Goal: Information Seeking & Learning: Learn about a topic

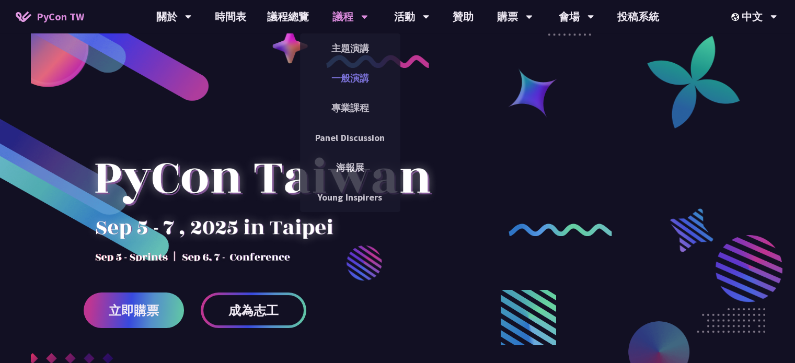
click at [358, 73] on link "一般演講" at bounding box center [350, 78] width 100 height 25
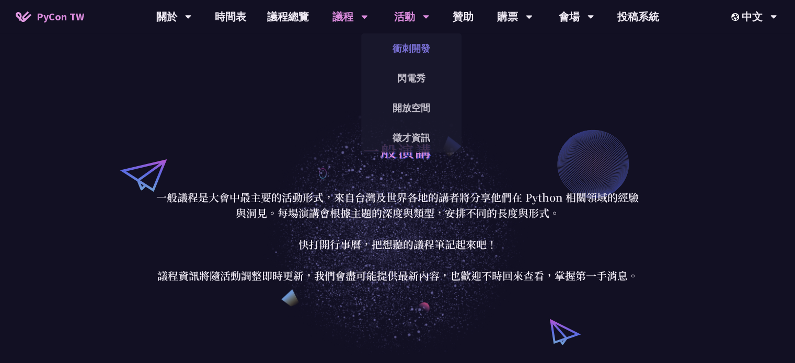
click at [425, 49] on link "衝刺開發" at bounding box center [411, 48] width 100 height 25
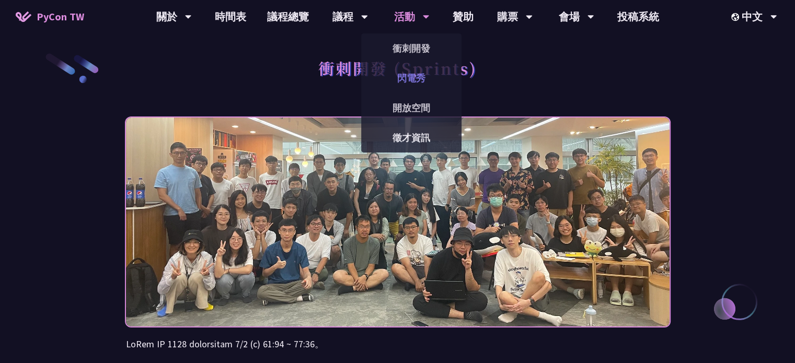
click at [417, 71] on link "閃電秀" at bounding box center [411, 78] width 100 height 25
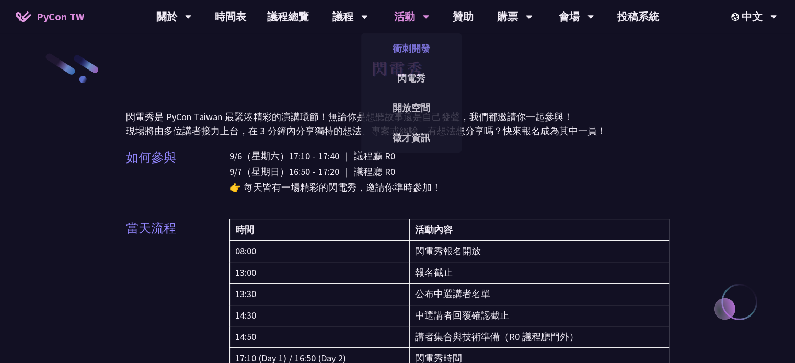
click at [414, 44] on link "衝刺開發" at bounding box center [411, 48] width 100 height 25
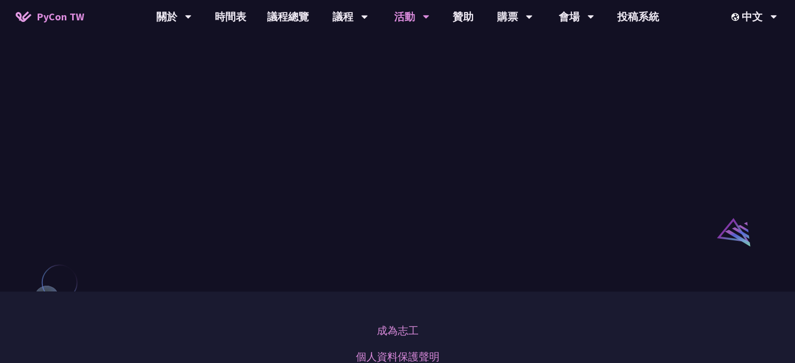
scroll to position [680, 0]
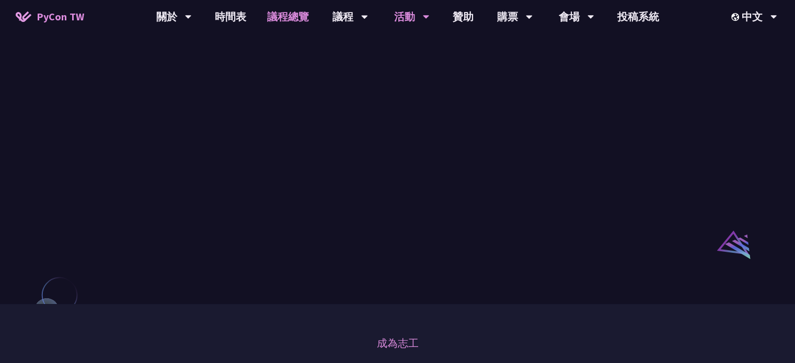
click at [290, 19] on link "議程總覽" at bounding box center [288, 16] width 63 height 33
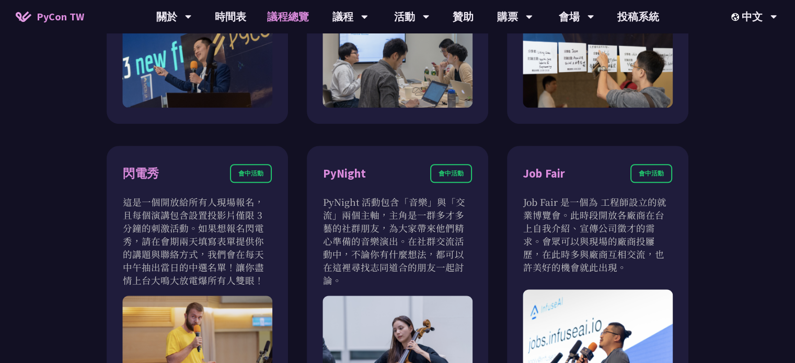
scroll to position [889, 0]
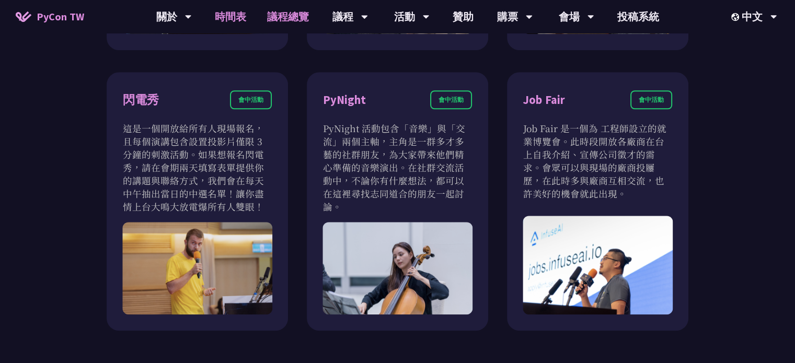
click at [230, 16] on link "時間表" at bounding box center [230, 16] width 52 height 33
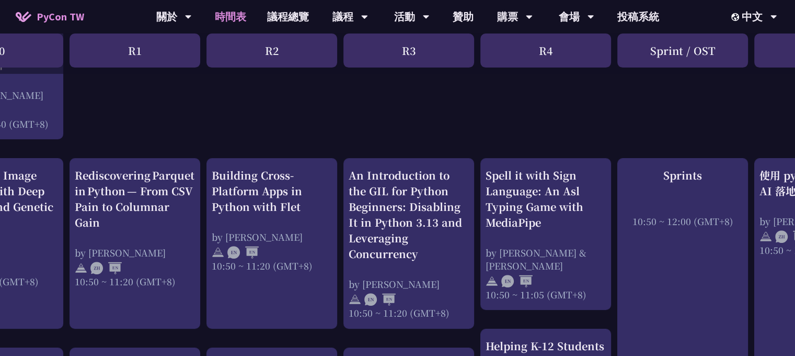
scroll to position [366, 0]
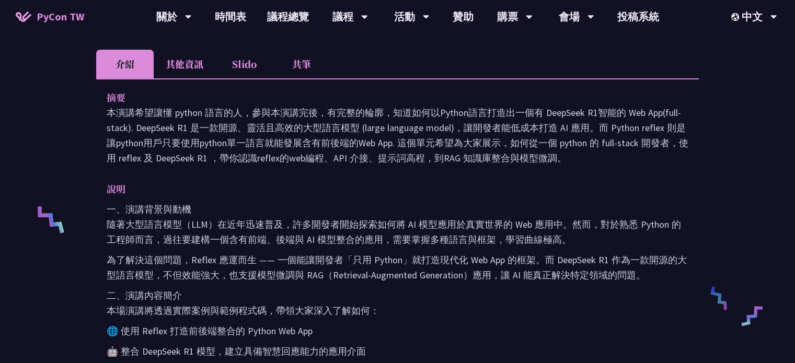
scroll to position [314, 0]
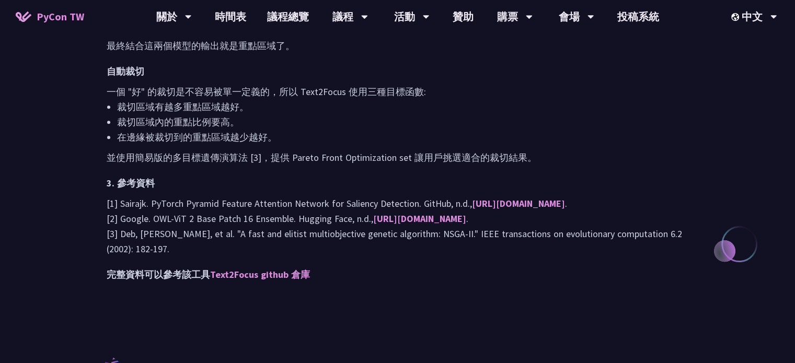
scroll to position [994, 0]
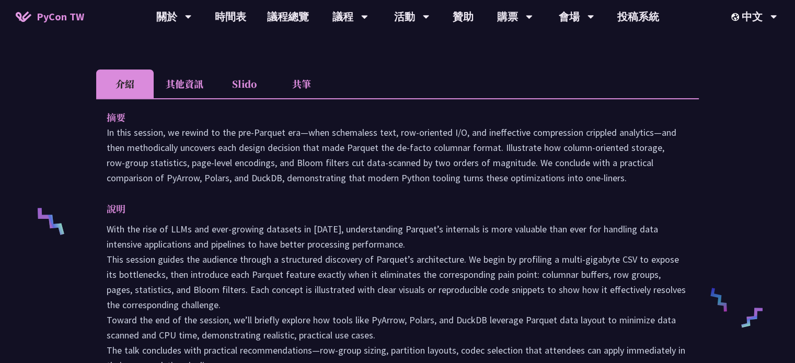
scroll to position [314, 0]
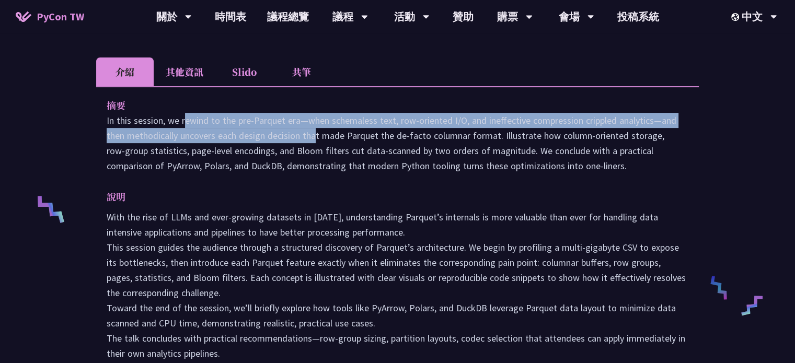
drag, startPoint x: 104, startPoint y: 116, endPoint x: 231, endPoint y: 134, distance: 128.9
click at [231, 134] on div "摘要 In this session, we rewind to the pre‑Parquet era—when schemaless text, row‑…" at bounding box center [397, 236] width 603 height 301
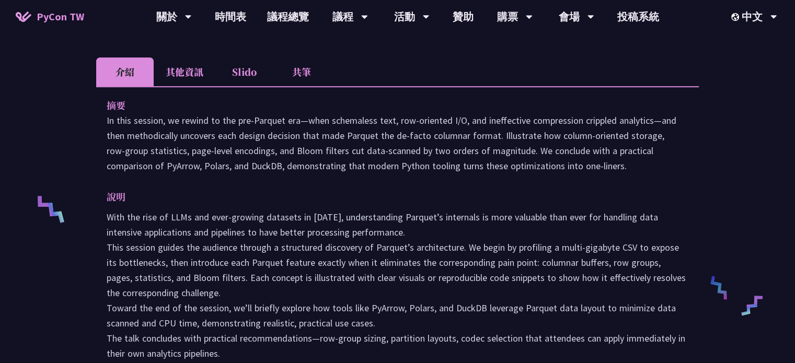
click at [224, 149] on p "In this session, we rewind to the pre‑Parquet era—when schemaless text, row‑ori…" at bounding box center [398, 143] width 582 height 61
drag, startPoint x: 186, startPoint y: 120, endPoint x: 215, endPoint y: 119, distance: 29.3
click at [214, 119] on p "In this session, we rewind to the pre‑Parquet era—when schemaless text, row‑ori…" at bounding box center [398, 143] width 582 height 61
drag, startPoint x: 242, startPoint y: 120, endPoint x: 282, endPoint y: 122, distance: 39.8
click at [281, 122] on p "In this session, we rewind to the pre‑Parquet era—when schemaless text, row‑ori…" at bounding box center [398, 143] width 582 height 61
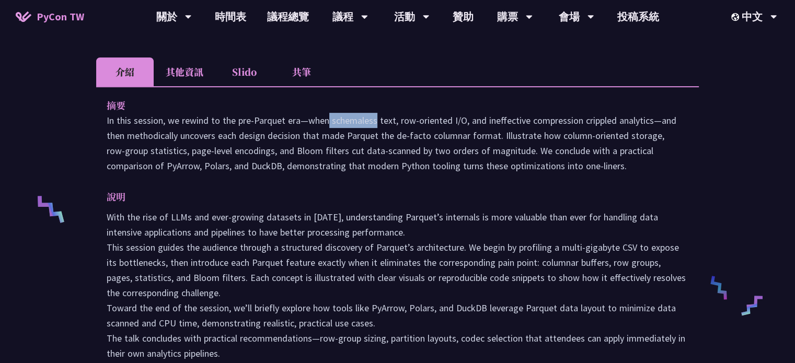
click at [282, 122] on p "In this session, we rewind to the pre‑Parquet era—when schemaless text, row‑ori…" at bounding box center [398, 143] width 582 height 61
drag, startPoint x: 316, startPoint y: 119, endPoint x: 385, endPoint y: 121, distance: 68.6
click at [385, 121] on p "In this session, we rewind to the pre‑Parquet era—when schemaless text, row‑ori…" at bounding box center [398, 143] width 582 height 61
drag, startPoint x: 421, startPoint y: 121, endPoint x: 458, endPoint y: 123, distance: 37.2
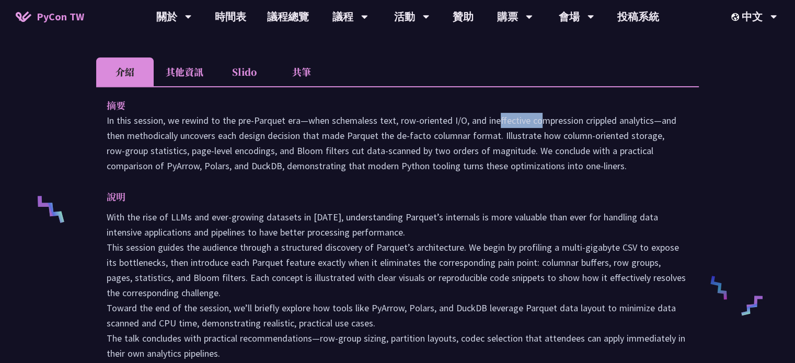
click at [458, 123] on p "In this session, we rewind to the pre‑Parquet era—when schemaless text, row‑ori…" at bounding box center [398, 143] width 582 height 61
drag, startPoint x: 392, startPoint y: 126, endPoint x: 450, endPoint y: 122, distance: 57.6
click at [450, 122] on p "In this session, we rewind to the pre‑Parquet era—when schemaless text, row‑ori…" at bounding box center [398, 143] width 582 height 61
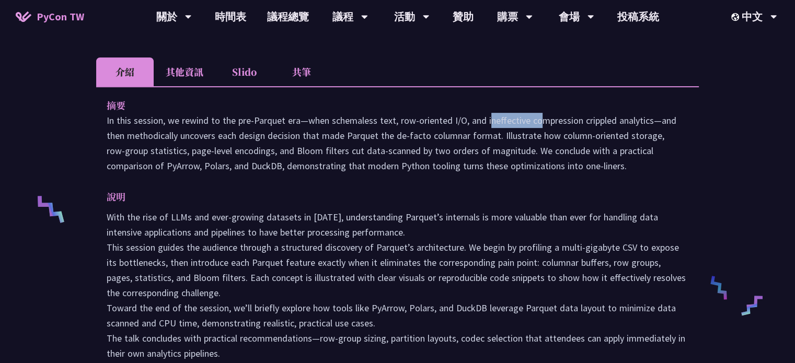
drag, startPoint x: 404, startPoint y: 121, endPoint x: 460, endPoint y: 121, distance: 56.0
click at [460, 121] on p "In this session, we rewind to the pre‑Parquet era—when schemaless text, row‑ori…" at bounding box center [398, 143] width 582 height 61
drag, startPoint x: 502, startPoint y: 119, endPoint x: 569, endPoint y: 118, distance: 66.9
click at [567, 118] on p "In this session, we rewind to the pre‑Parquet era—when schemaless text, row‑ori…" at bounding box center [398, 143] width 582 height 61
click at [570, 118] on p "In this session, we rewind to the pre‑Parquet era—when schemaless text, row‑ori…" at bounding box center [398, 143] width 582 height 61
